Goal: Find specific page/section: Find specific page/section

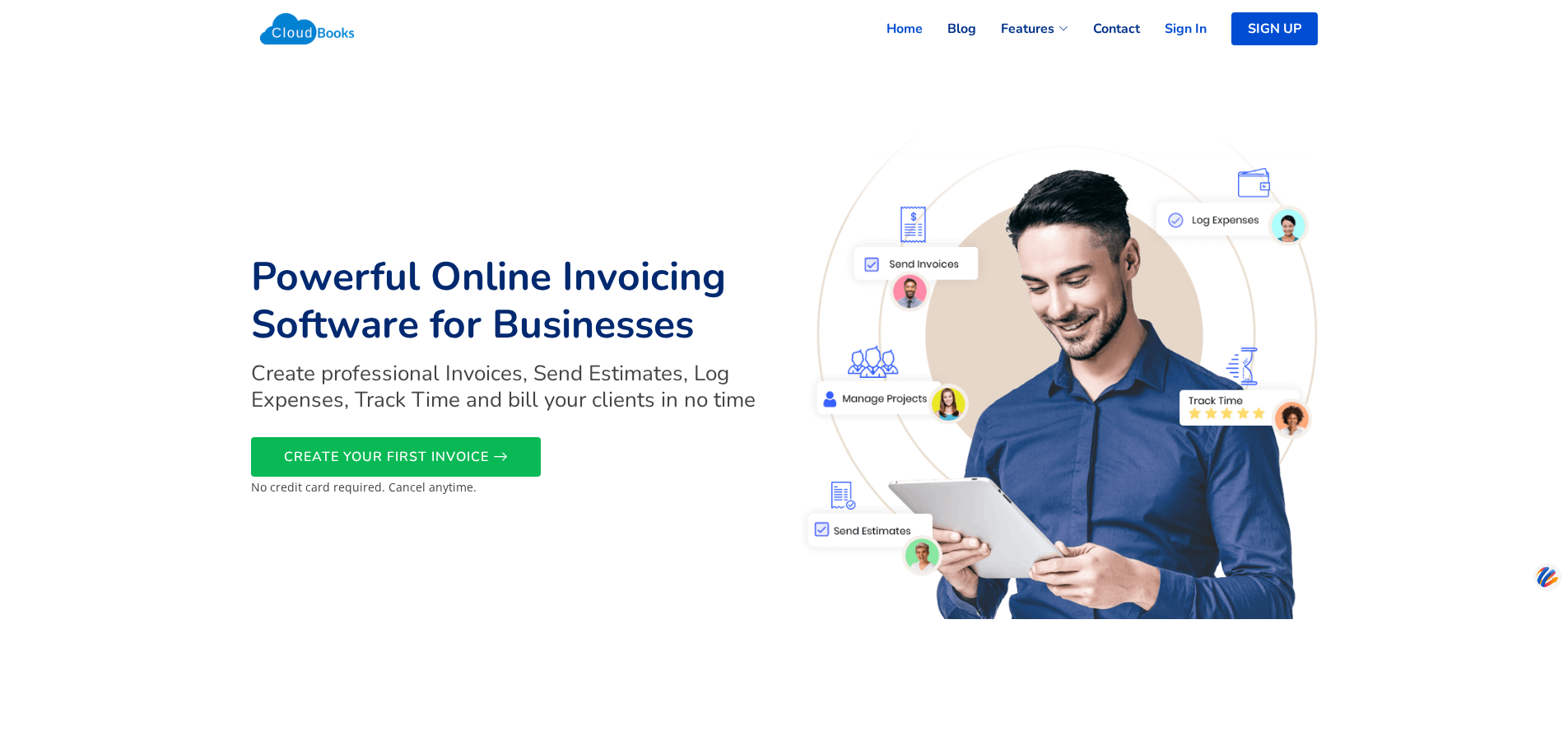
click at [1177, 18] on link "Sign In" at bounding box center [1173, 29] width 67 height 37
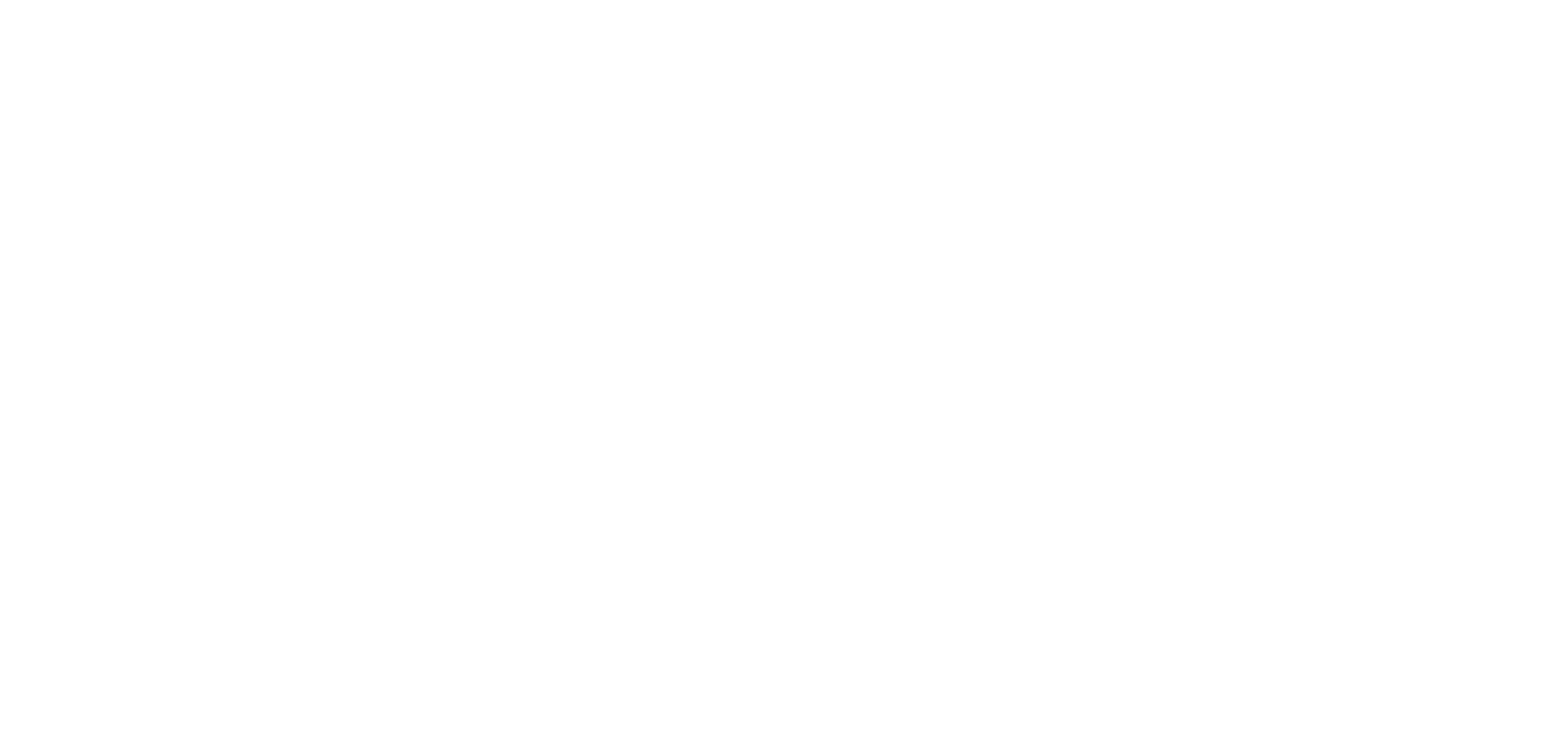
select select "90"
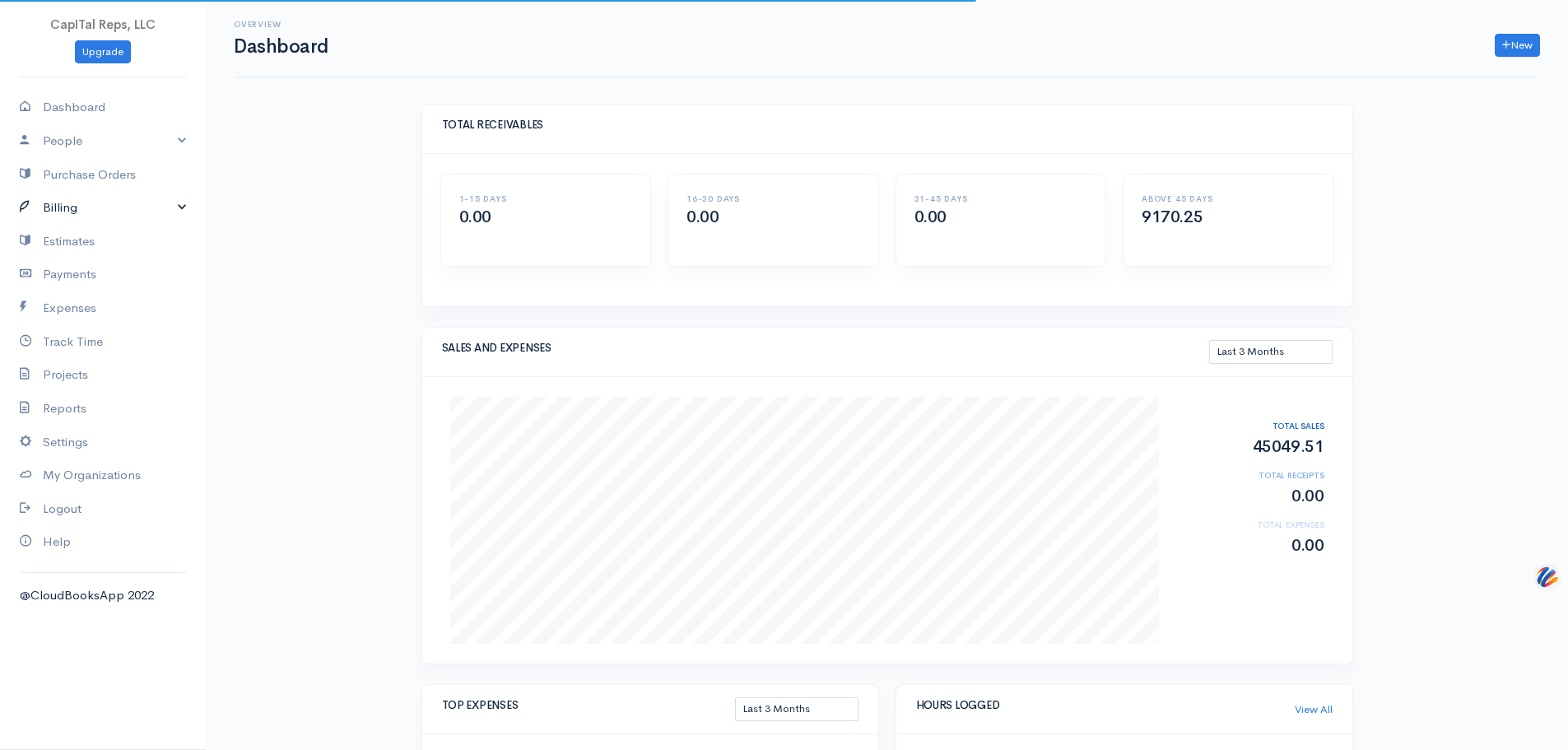
click at [105, 225] on link "Billing" at bounding box center [103, 208] width 206 height 34
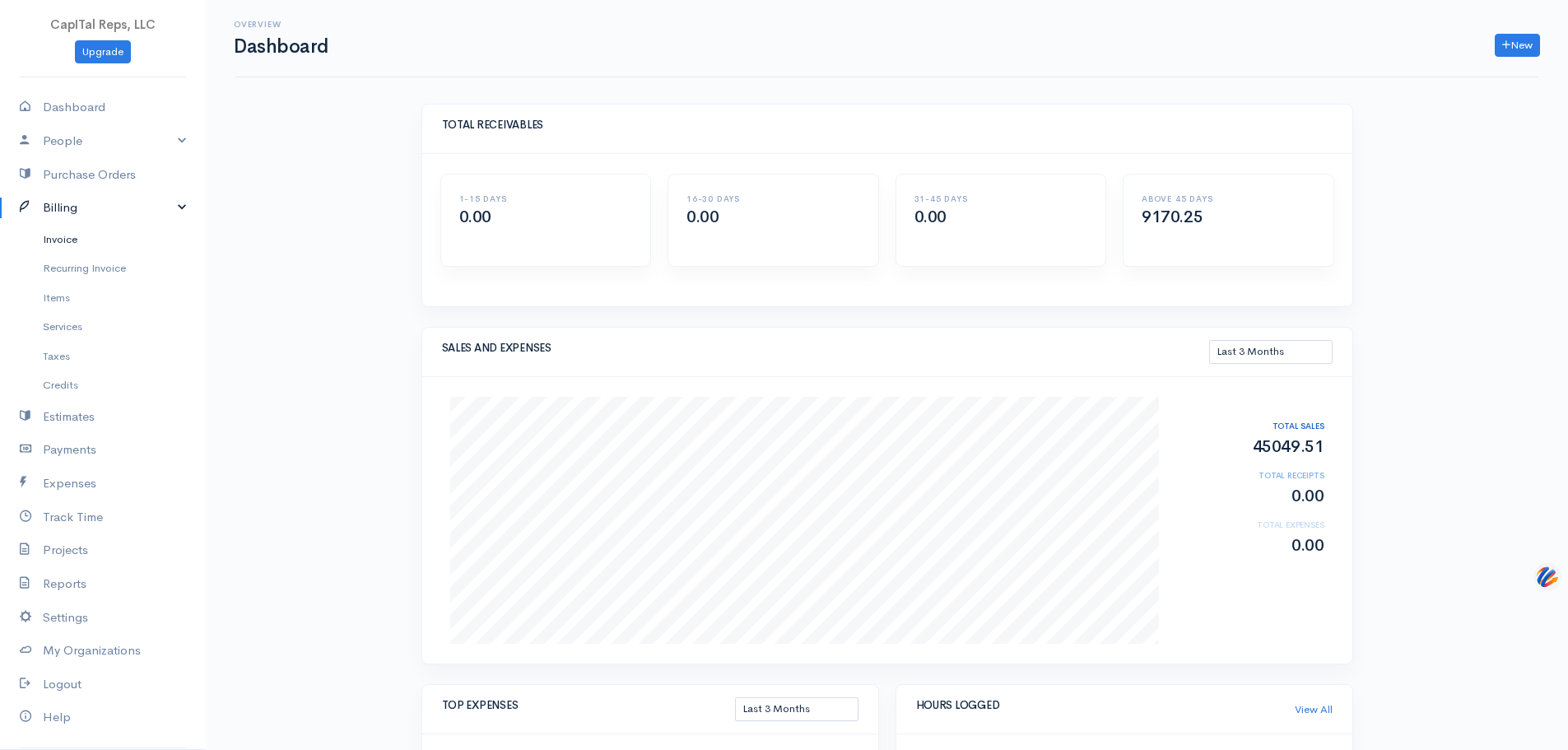
click at [93, 254] on link "Invoice" at bounding box center [103, 239] width 206 height 29
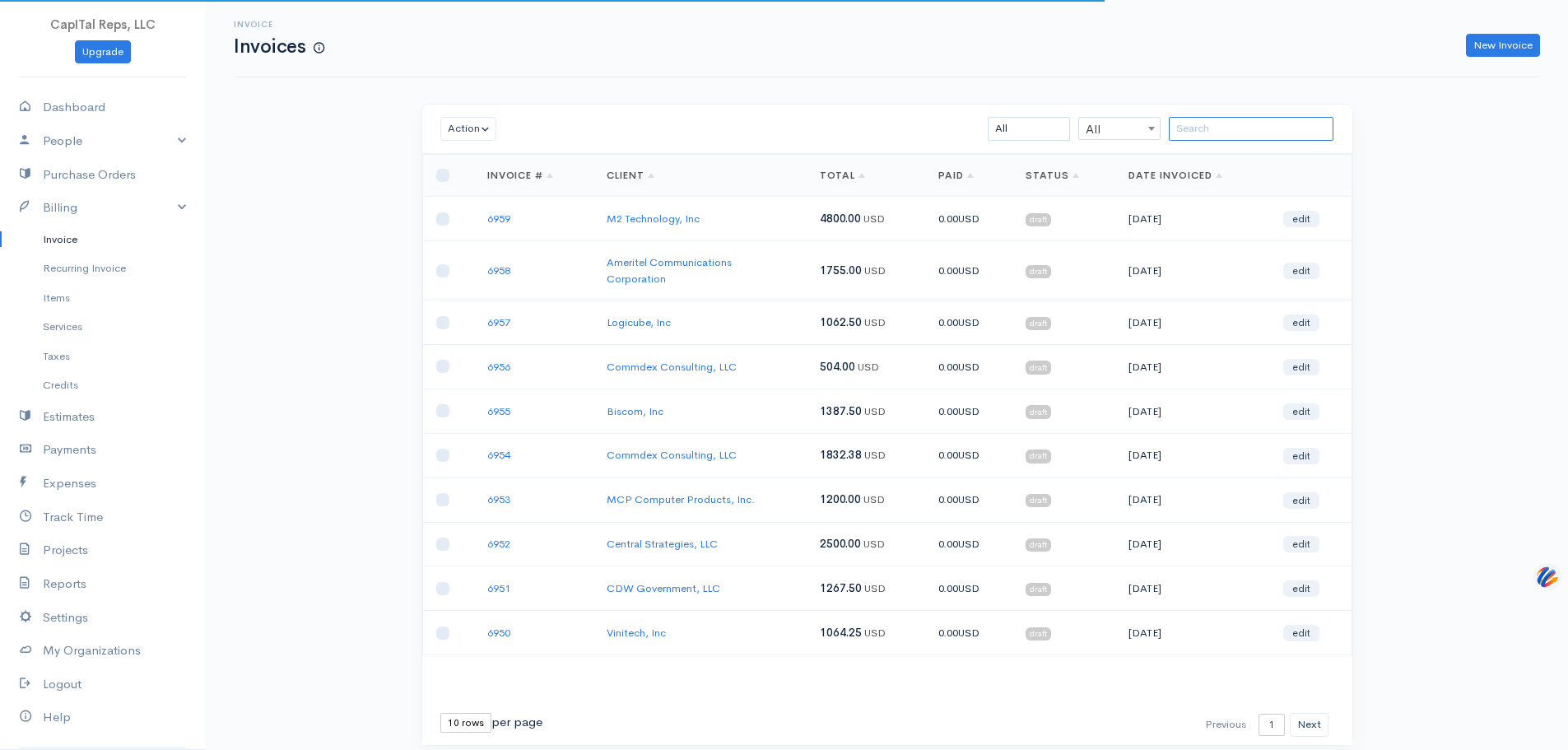
click at [1203, 141] on input "search" at bounding box center [1252, 128] width 165 height 24
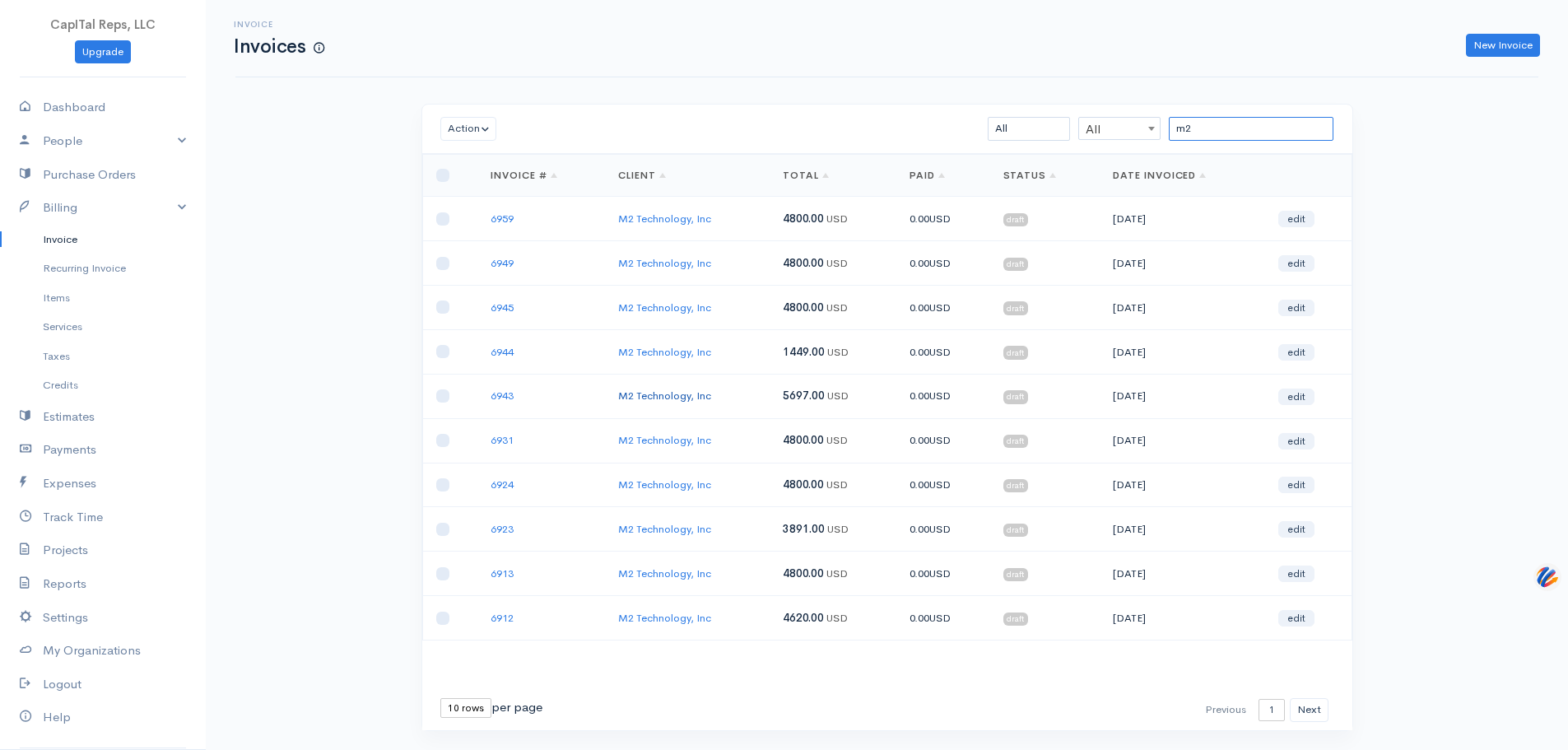
type input "m2"
click at [697, 403] on link "M2 Technology, Inc" at bounding box center [665, 396] width 93 height 14
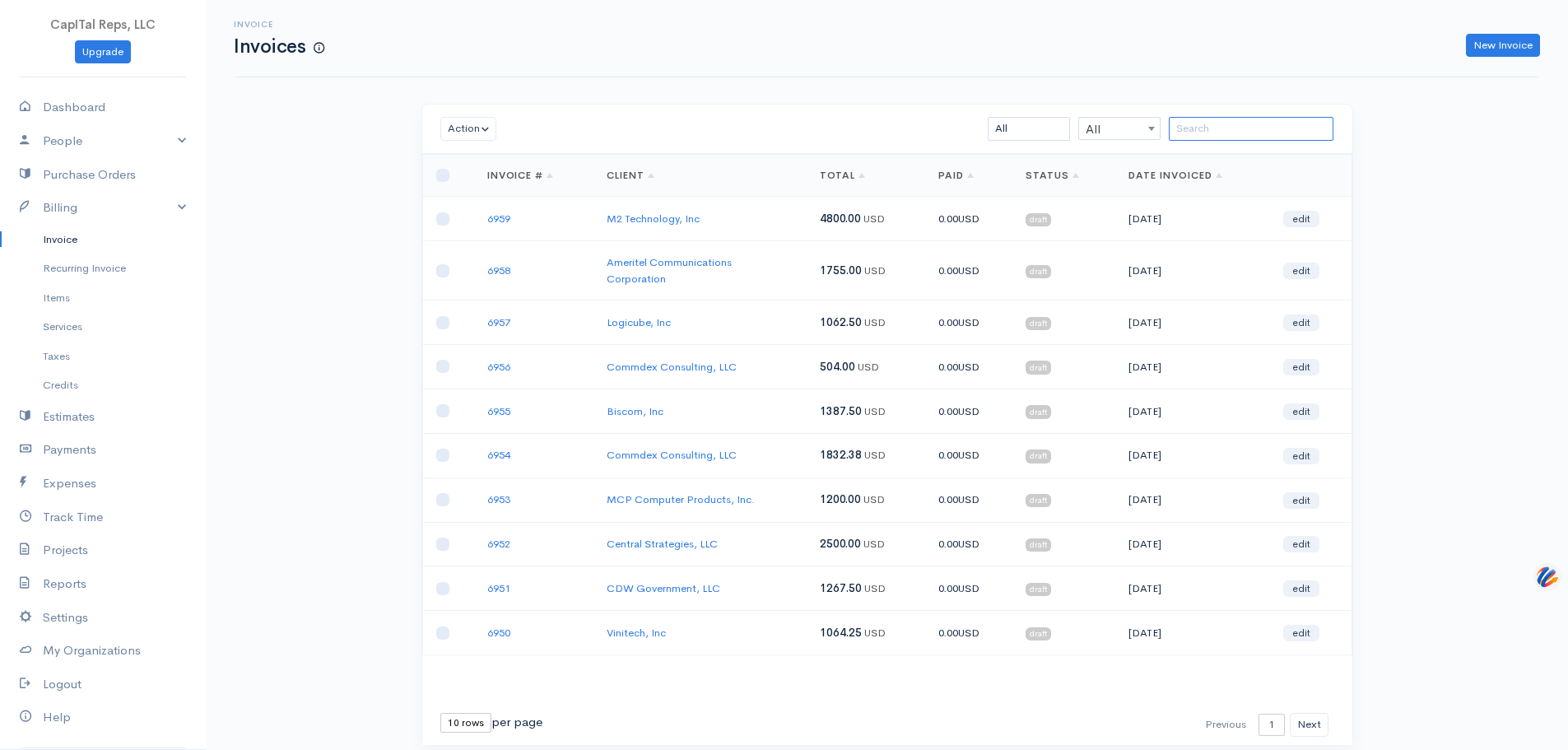
click at [1230, 141] on input "search" at bounding box center [1252, 128] width 165 height 24
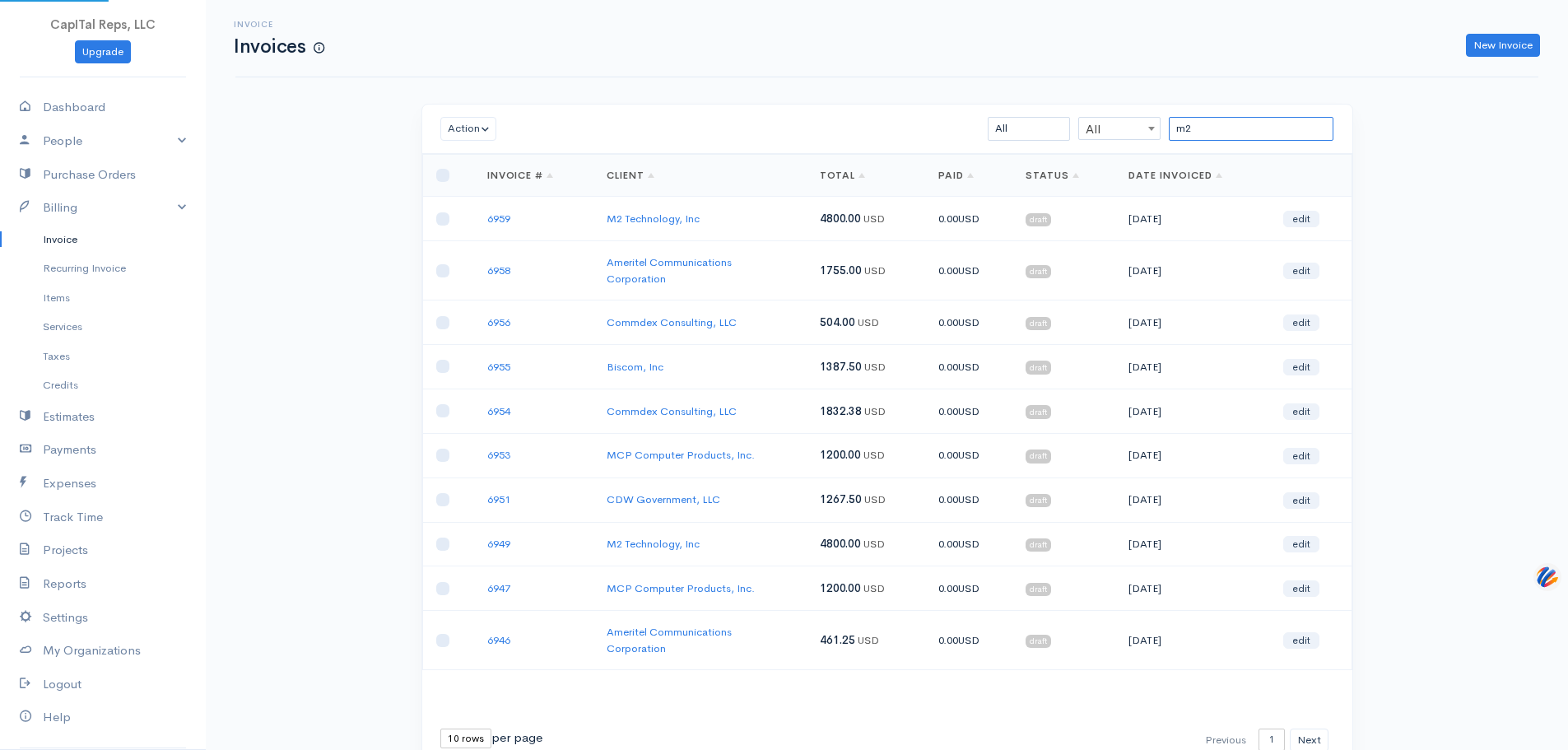
type input "m2"
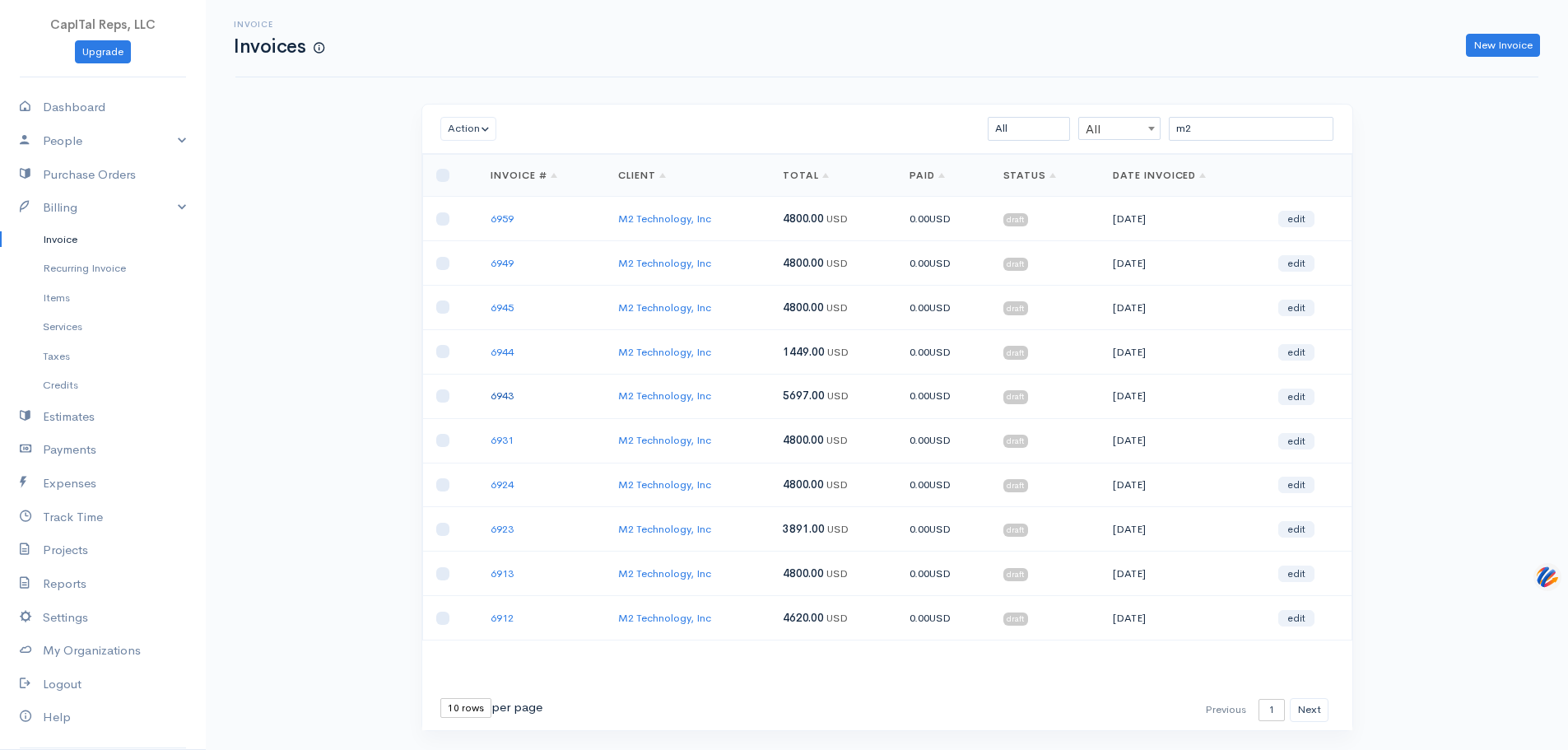
click at [513, 403] on link "6943" at bounding box center [502, 396] width 23 height 14
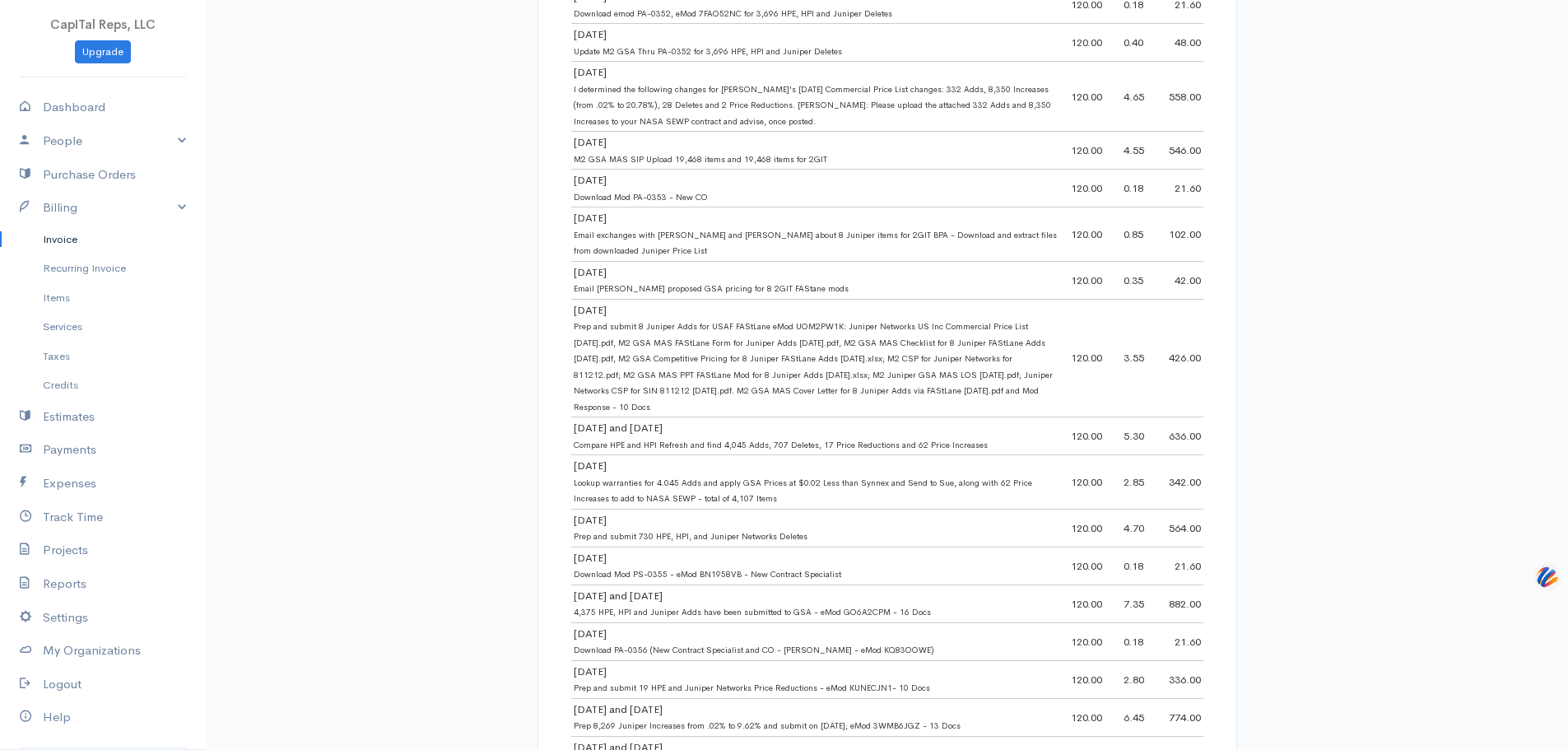
scroll to position [1071, 0]
